Goal: Transaction & Acquisition: Download file/media

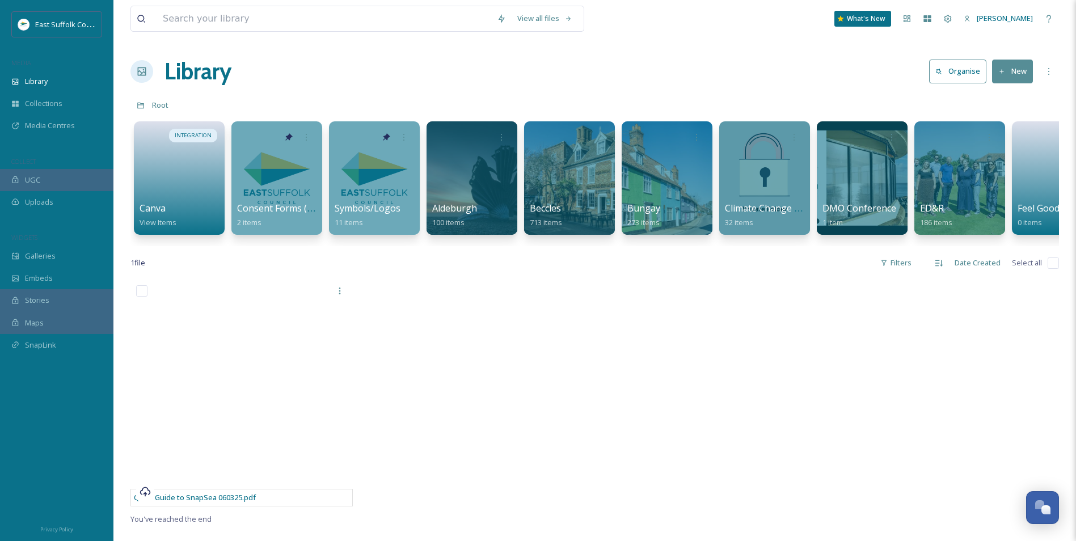
scroll to position [4211, 0]
click at [980, 179] on div at bounding box center [959, 178] width 92 height 116
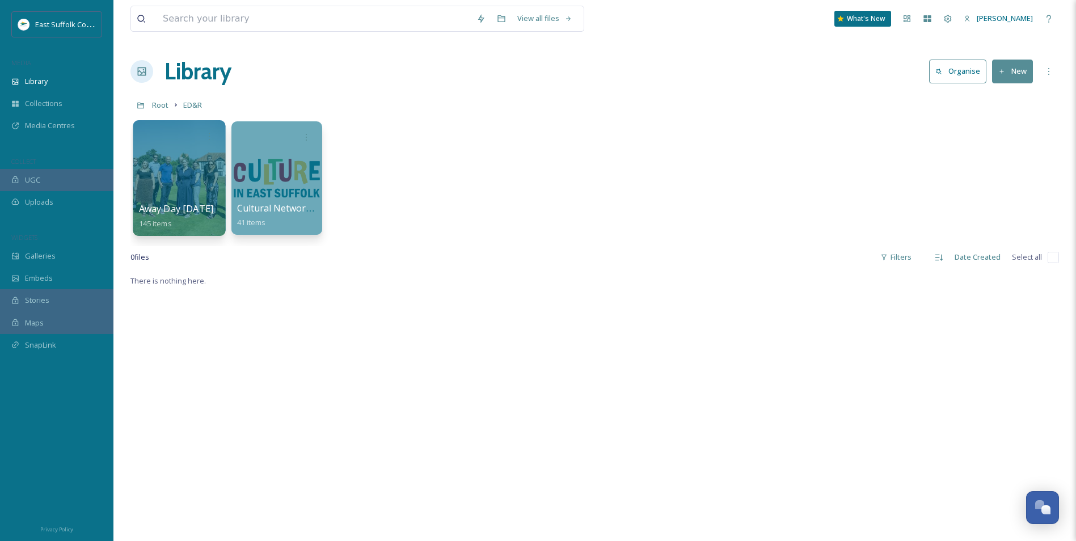
click at [178, 178] on div at bounding box center [179, 178] width 92 height 116
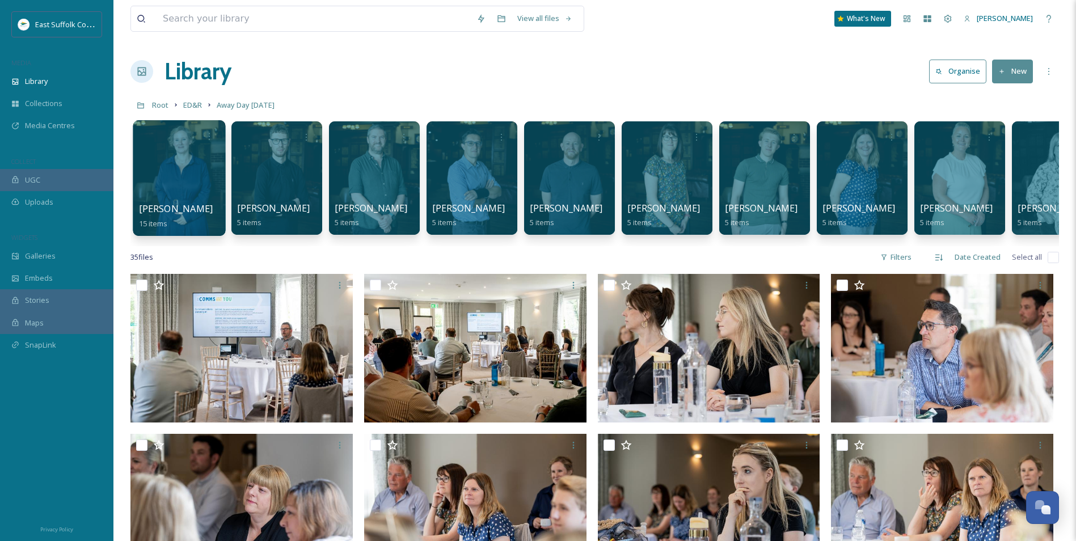
click at [158, 166] on div at bounding box center [179, 178] width 92 height 116
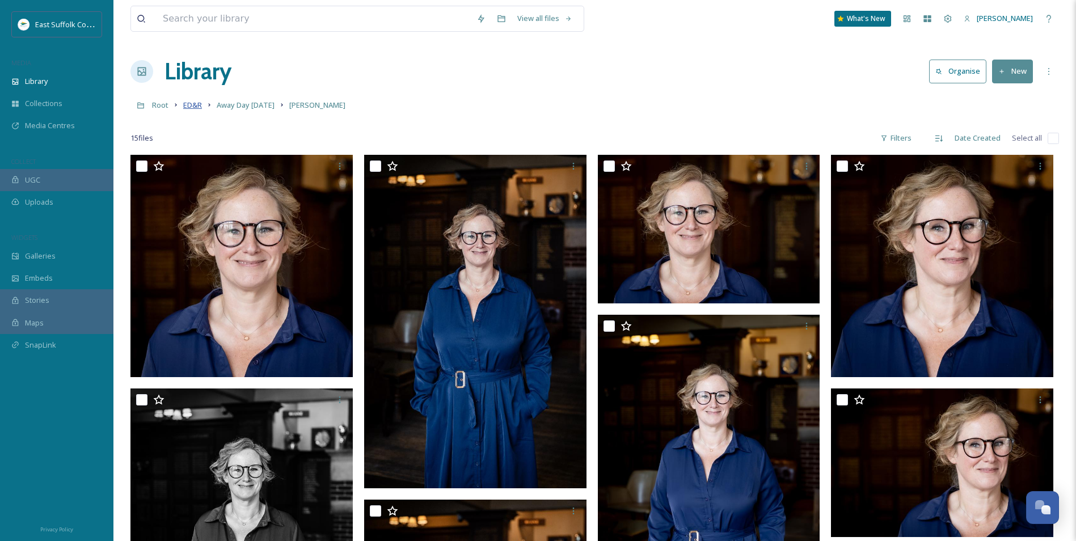
click at [186, 107] on span "ED&R" at bounding box center [192, 105] width 19 height 10
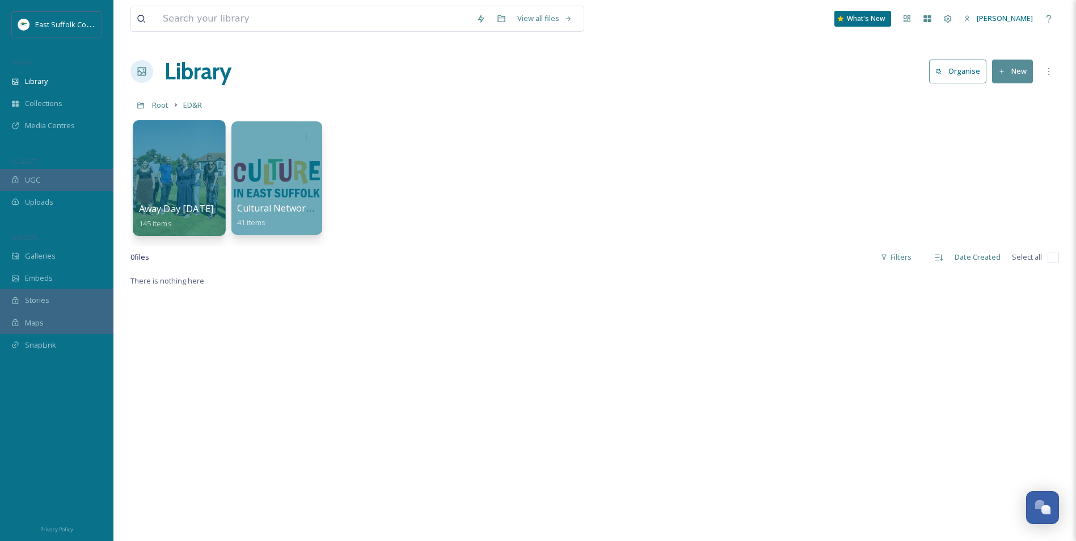
click at [193, 186] on div at bounding box center [179, 178] width 92 height 116
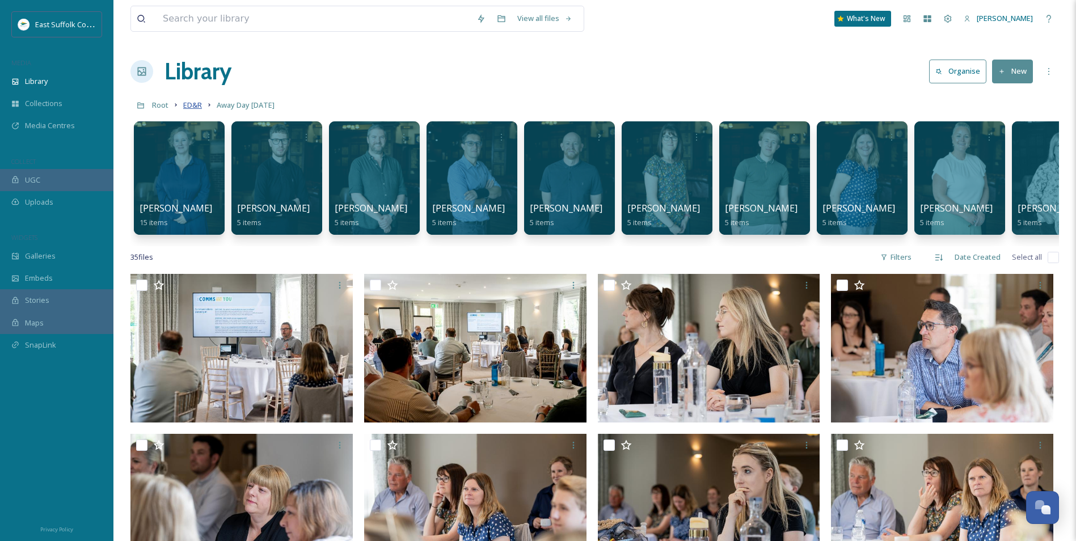
click at [198, 108] on span "ED&R" at bounding box center [192, 105] width 19 height 10
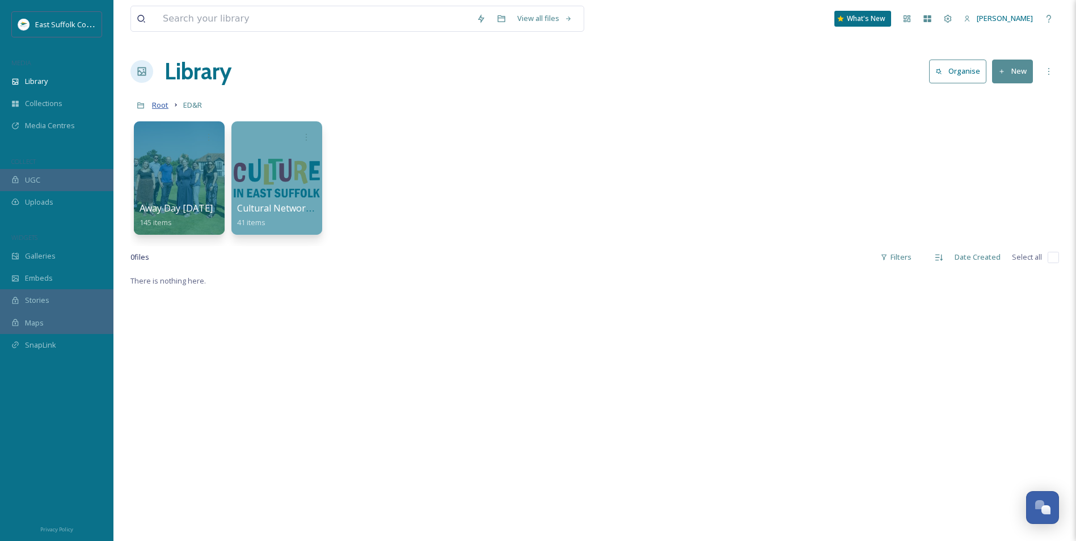
click at [161, 105] on span "Root" at bounding box center [160, 105] width 16 height 10
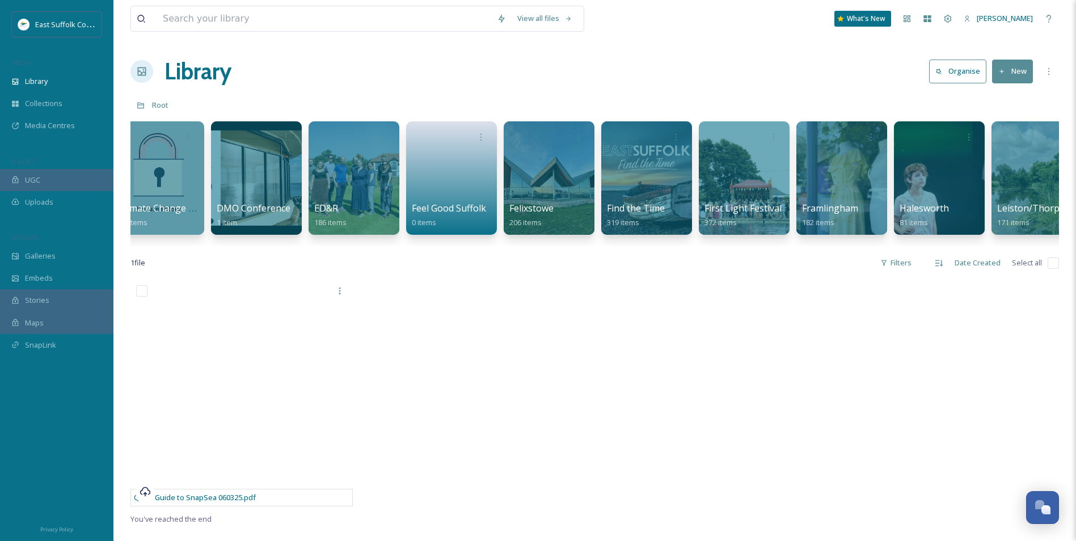
scroll to position [0, 622]
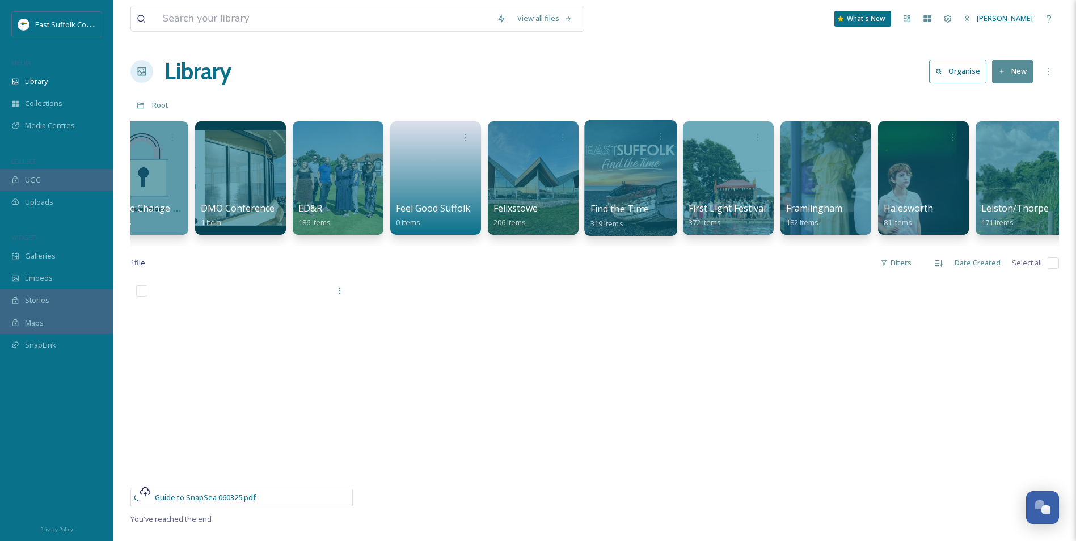
click at [637, 174] on div at bounding box center [630, 178] width 92 height 116
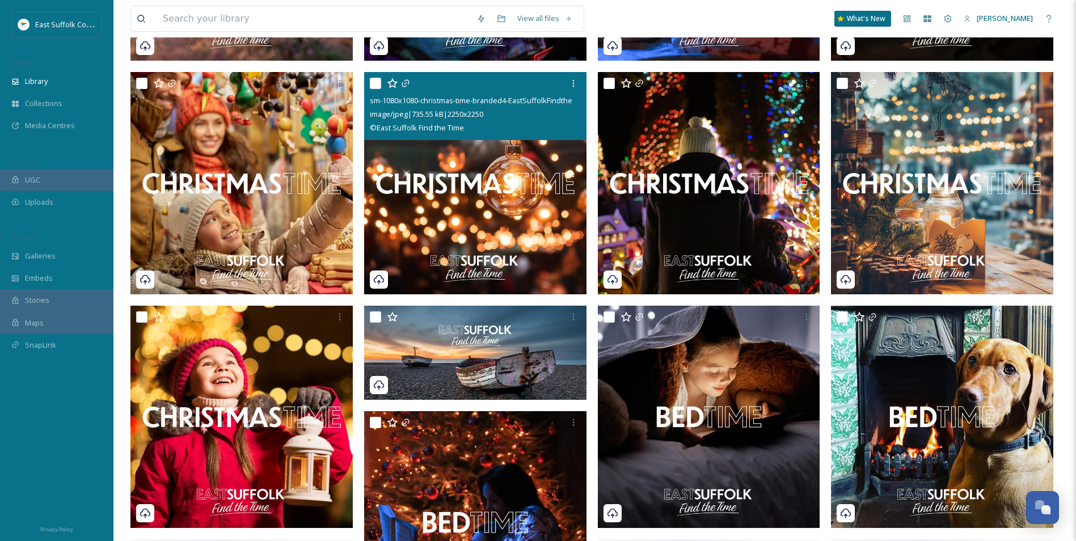
scroll to position [2552, 0]
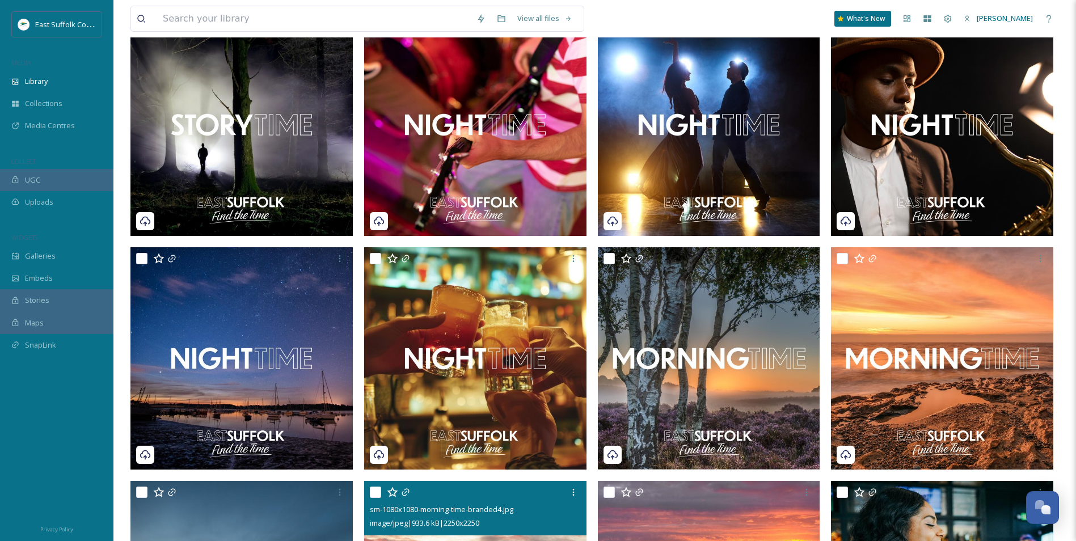
drag, startPoint x: 452, startPoint y: 187, endPoint x: 450, endPoint y: 174, distance: 13.8
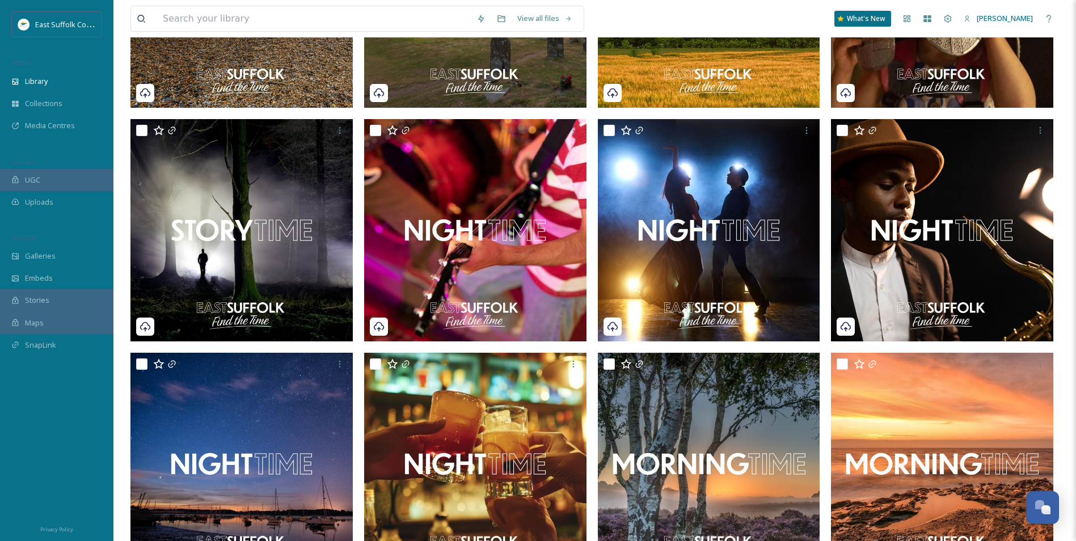
scroll to position [0, 0]
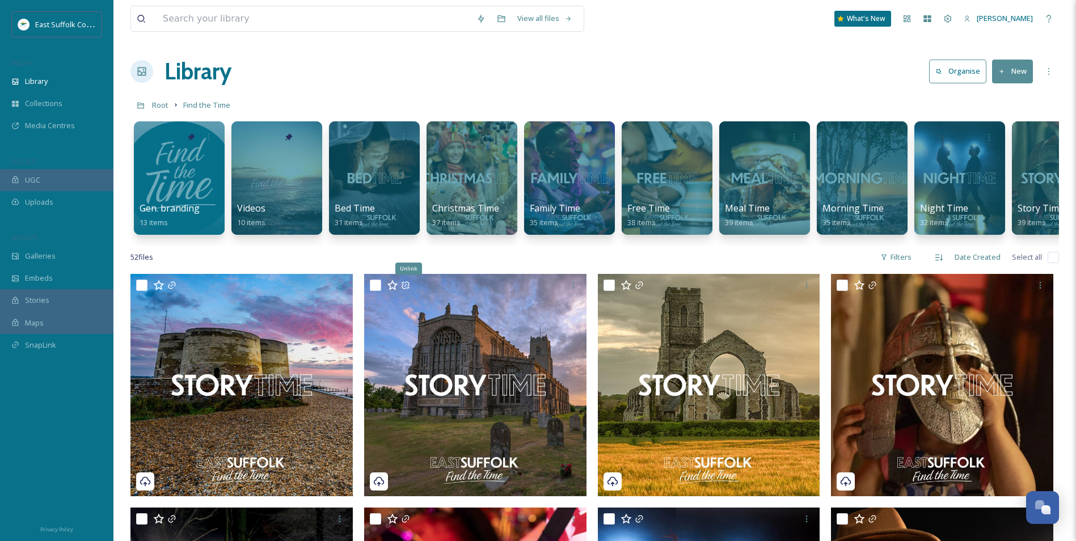
drag, startPoint x: 454, startPoint y: 34, endPoint x: 466, endPoint y: 30, distance: 12.0
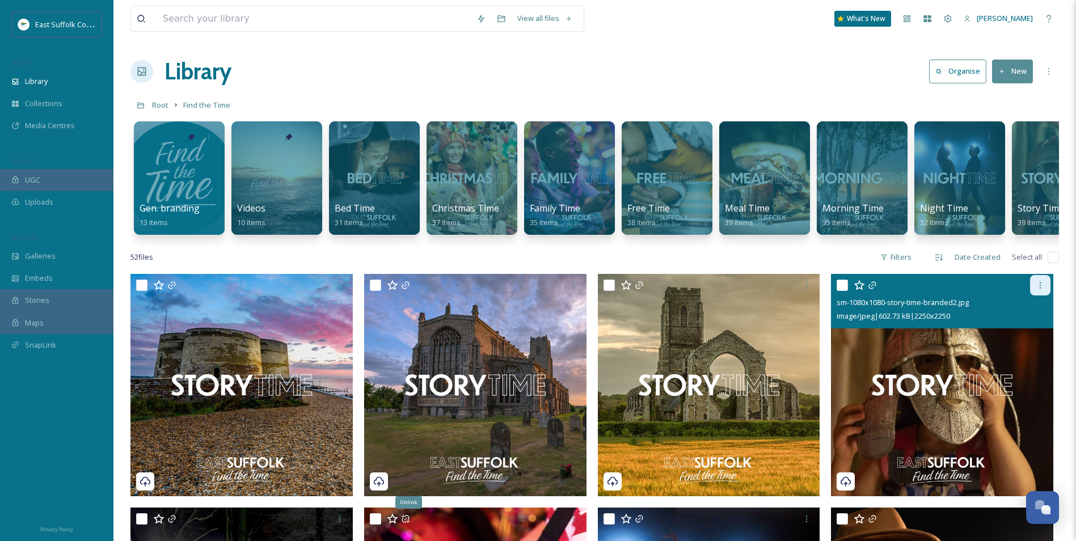
click at [1041, 289] on icon at bounding box center [1041, 285] width 2 height 7
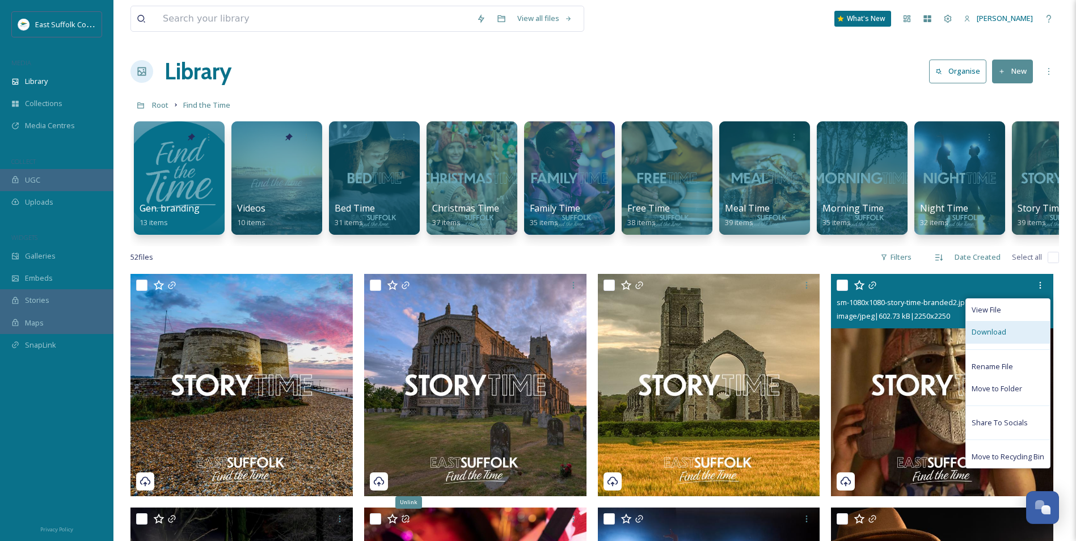
click at [999, 343] on div "Download" at bounding box center [1008, 332] width 84 height 22
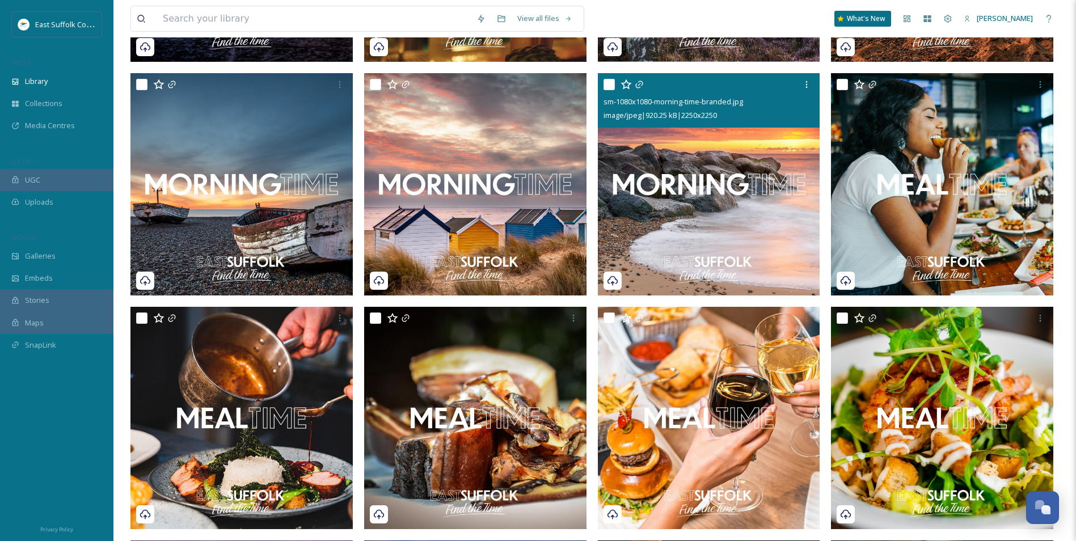
scroll to position [1021, 0]
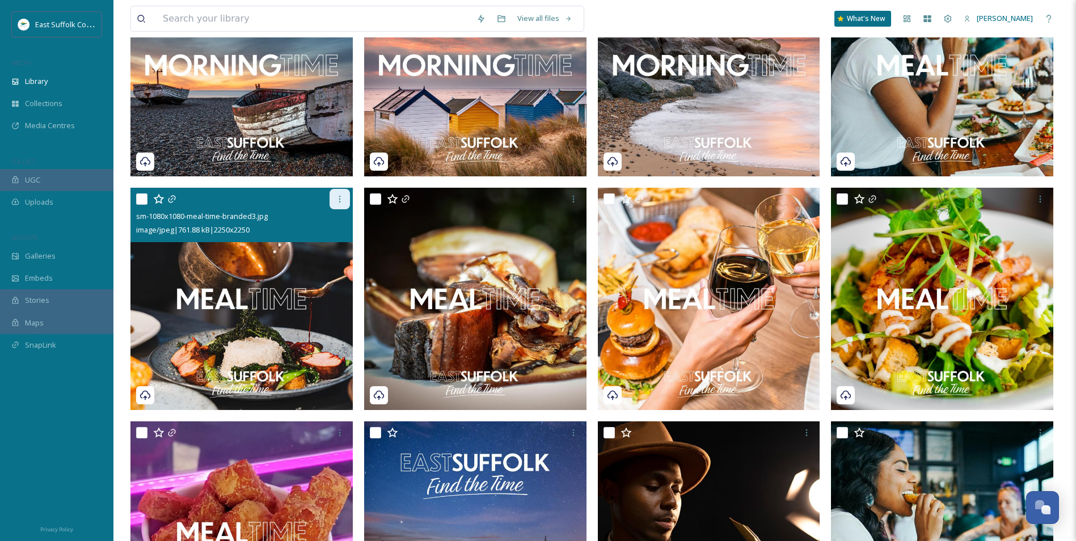
click at [343, 204] on icon at bounding box center [339, 199] width 9 height 9
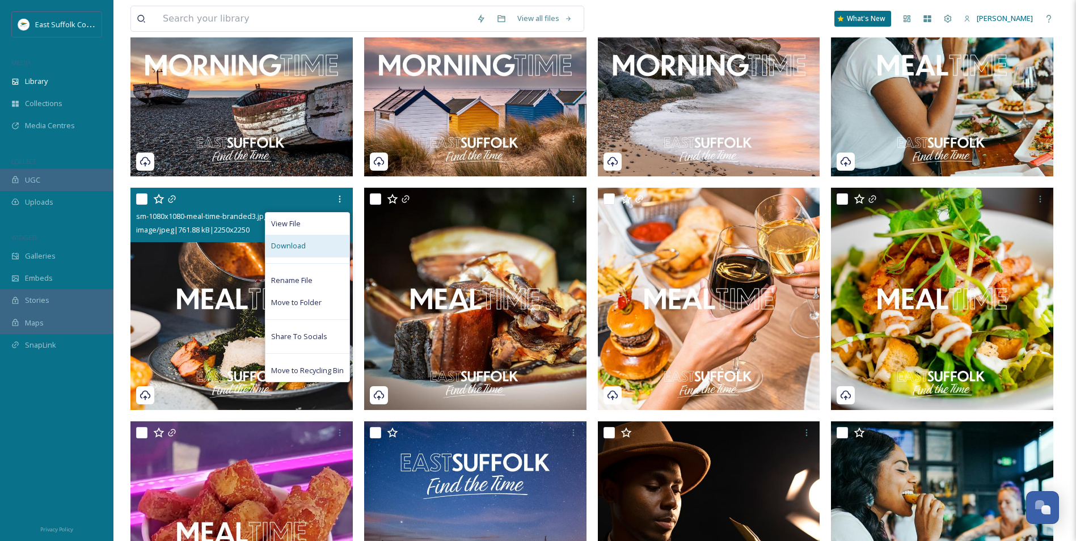
click at [294, 251] on span "Download" at bounding box center [288, 245] width 35 height 11
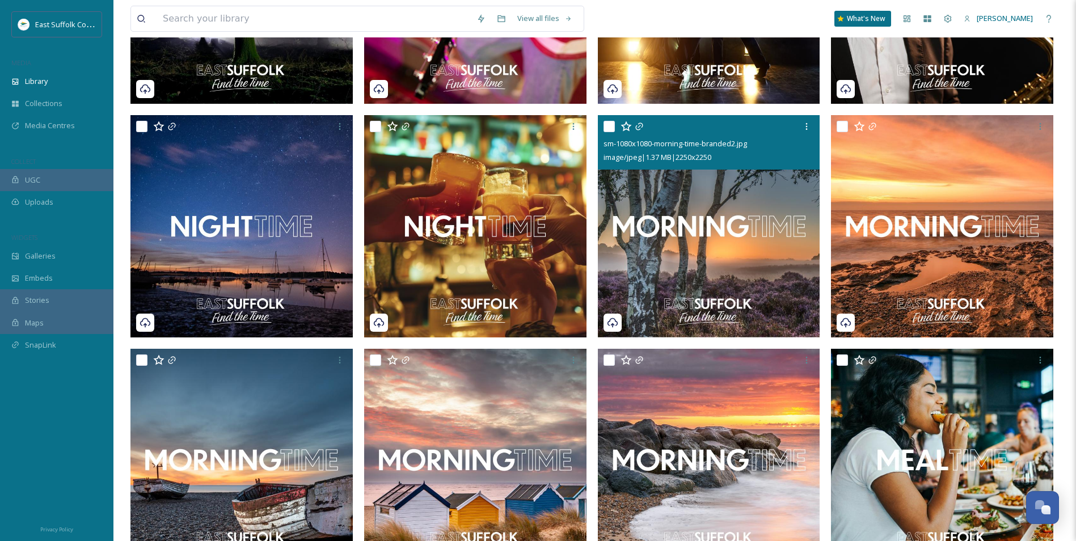
scroll to position [624, 0]
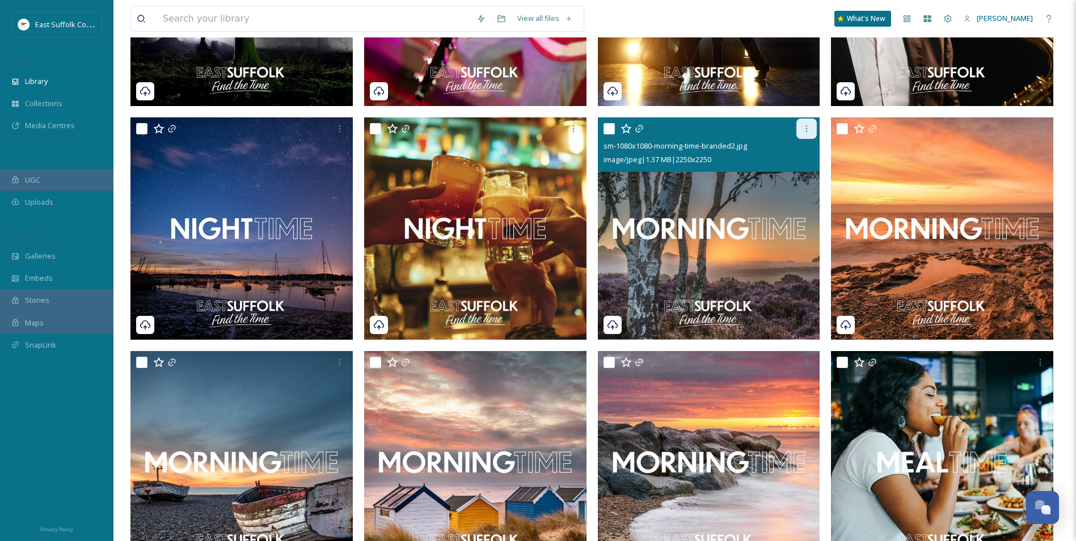
click at [802, 139] on div at bounding box center [806, 129] width 20 height 20
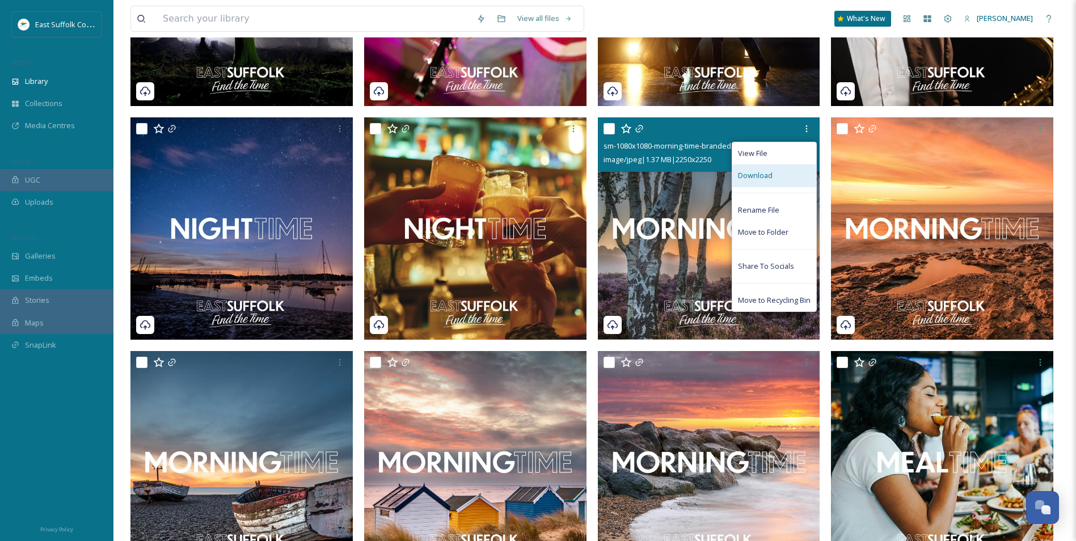
click at [765, 181] on span "Download" at bounding box center [755, 175] width 35 height 11
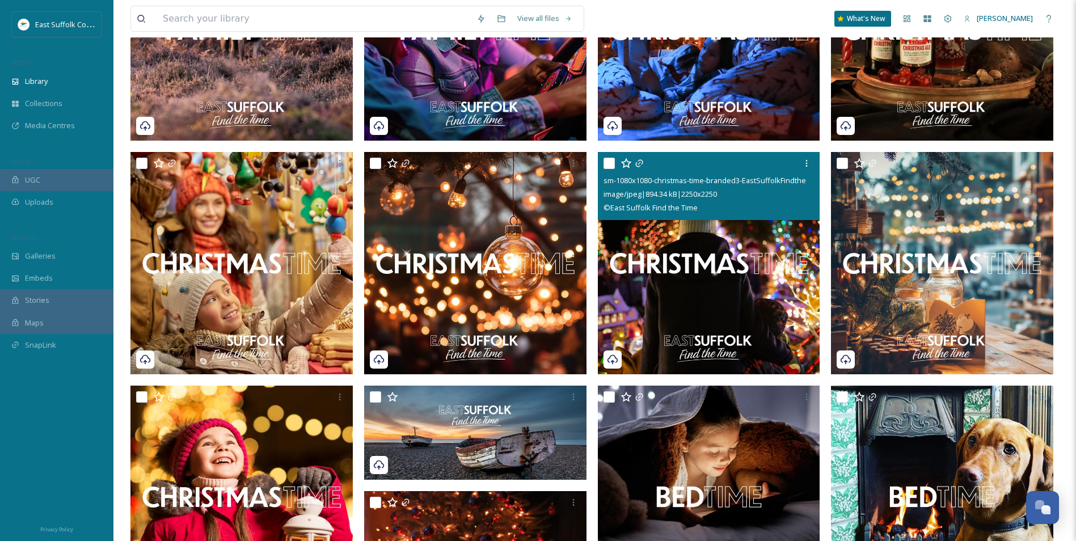
scroll to position [2439, 0]
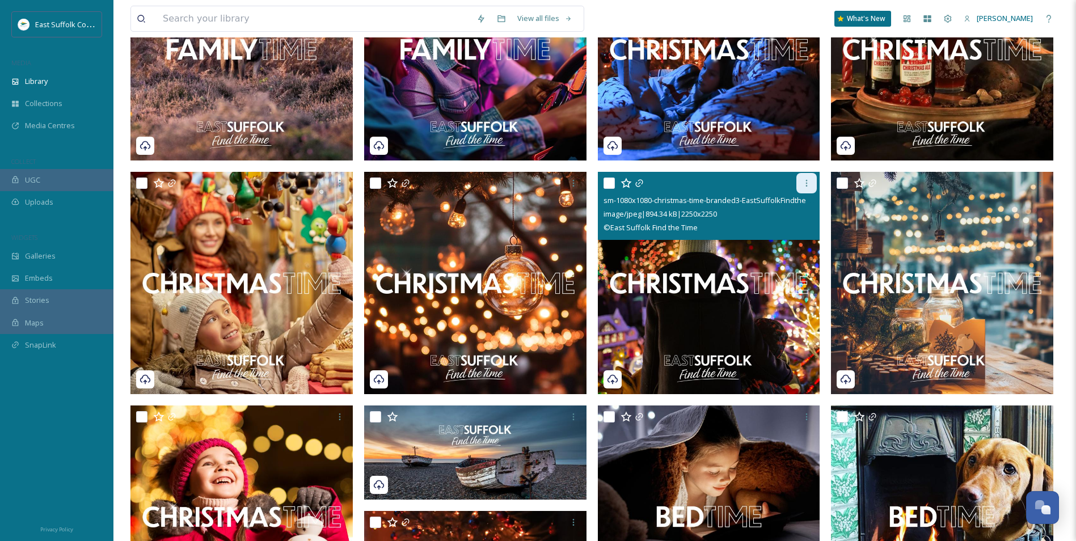
click at [798, 193] on div at bounding box center [806, 183] width 20 height 20
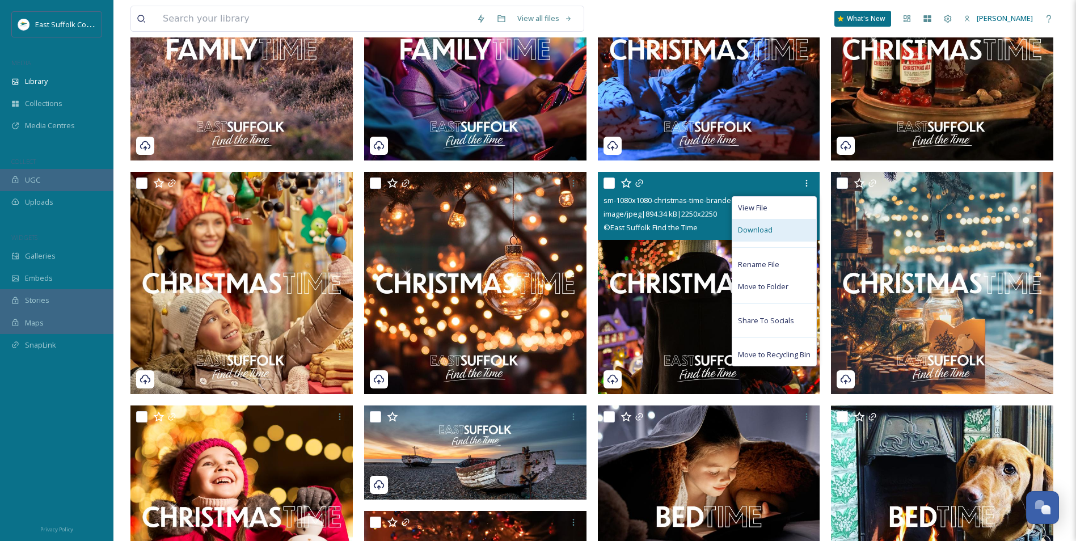
click at [761, 235] on span "Download" at bounding box center [755, 230] width 35 height 11
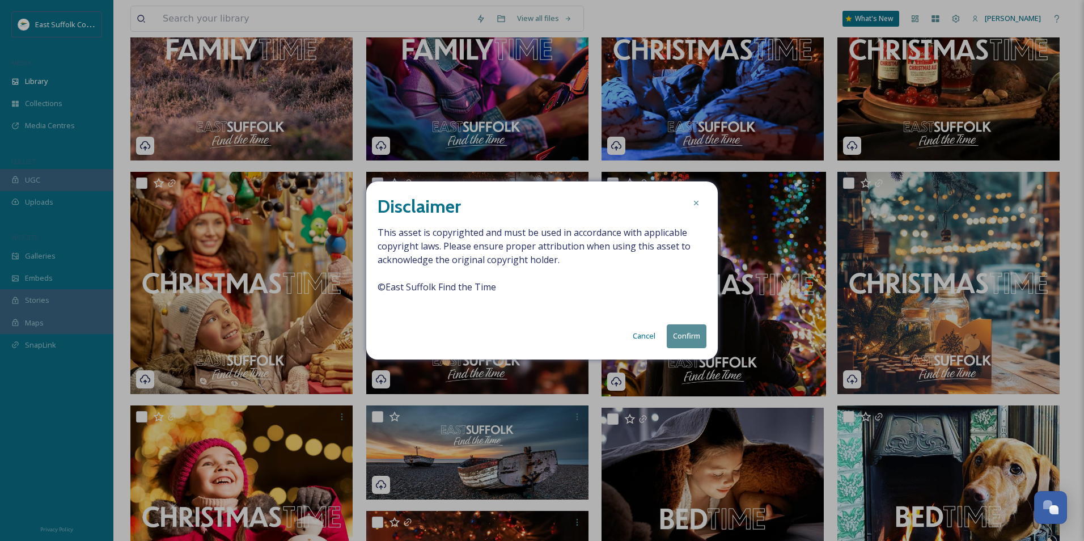
click at [682, 340] on button "Confirm" at bounding box center [687, 335] width 40 height 23
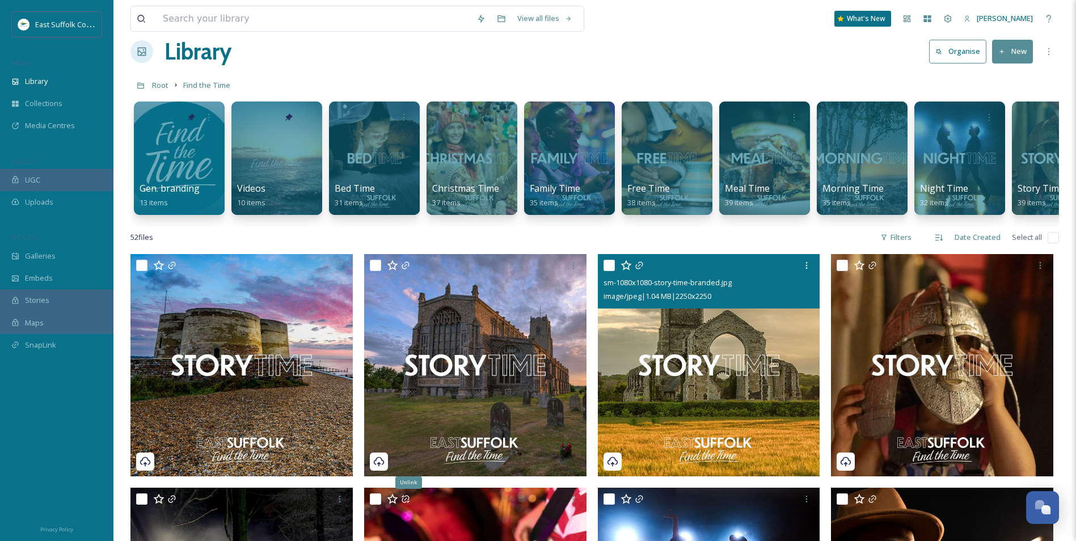
scroll to position [0, 0]
